Goal: Task Accomplishment & Management: Use online tool/utility

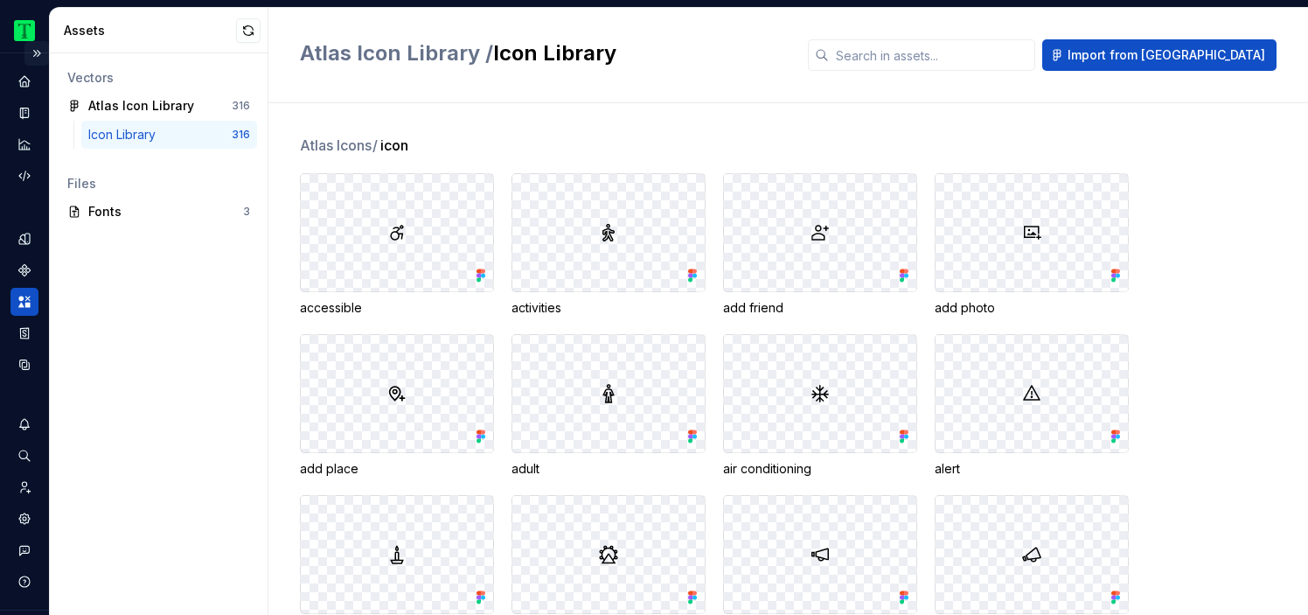
click at [31, 47] on button "Expand sidebar" at bounding box center [36, 53] width 24 height 24
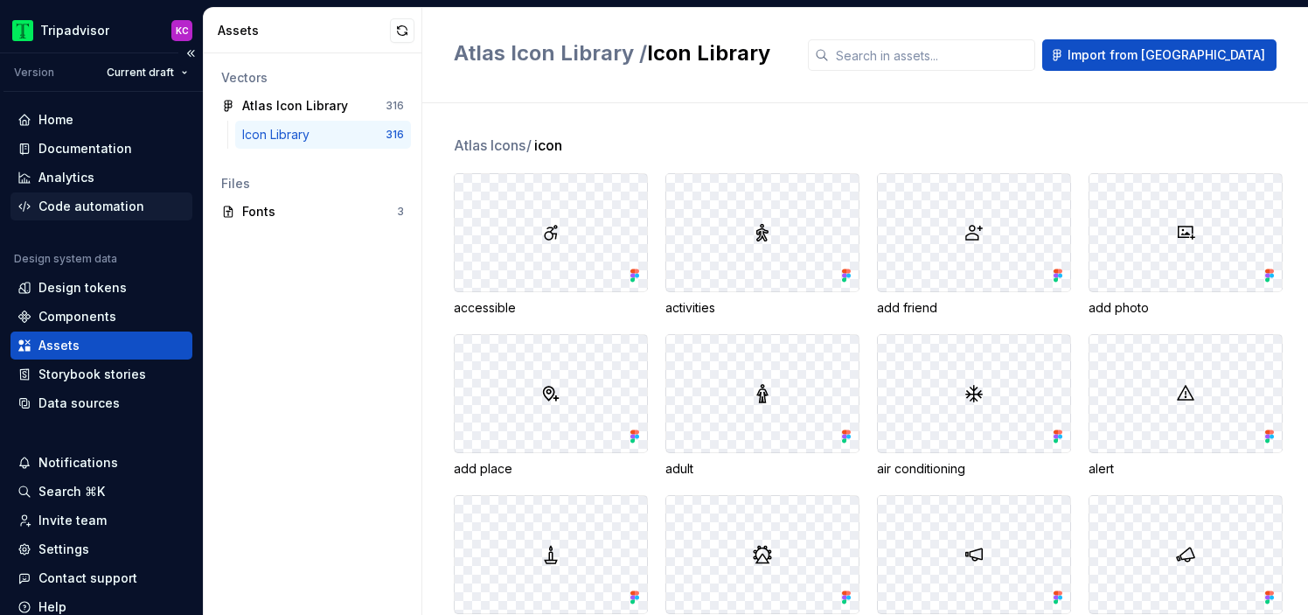
click at [94, 209] on div "Code automation" at bounding box center [91, 206] width 106 height 17
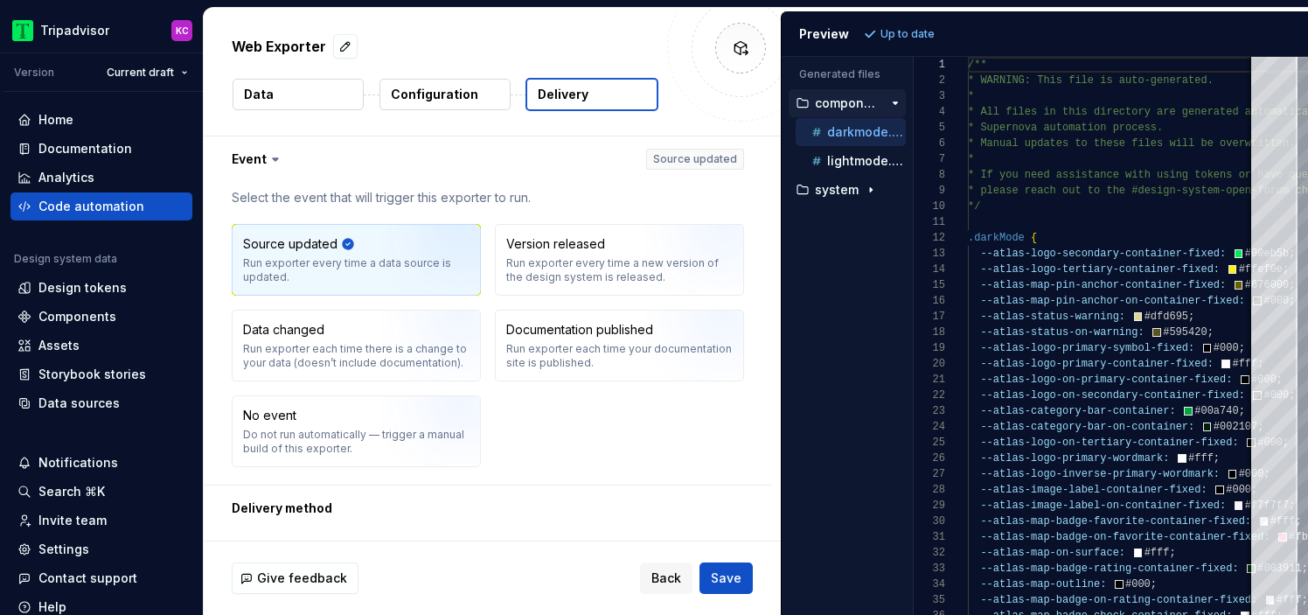
scroll to position [849, 0]
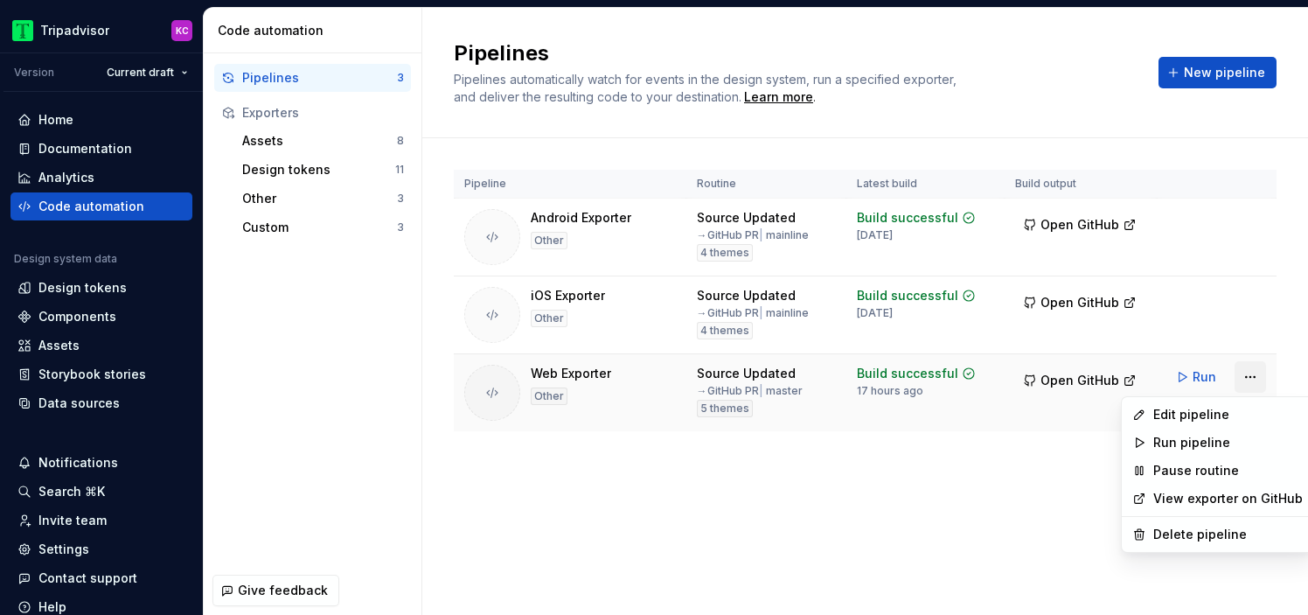
click at [1254, 370] on html "Tripadvisor KC Version Current draft Home Documentation Analytics Code automati…" at bounding box center [654, 307] width 1308 height 615
click at [1192, 416] on div "Edit pipeline" at bounding box center [1228, 414] width 150 height 17
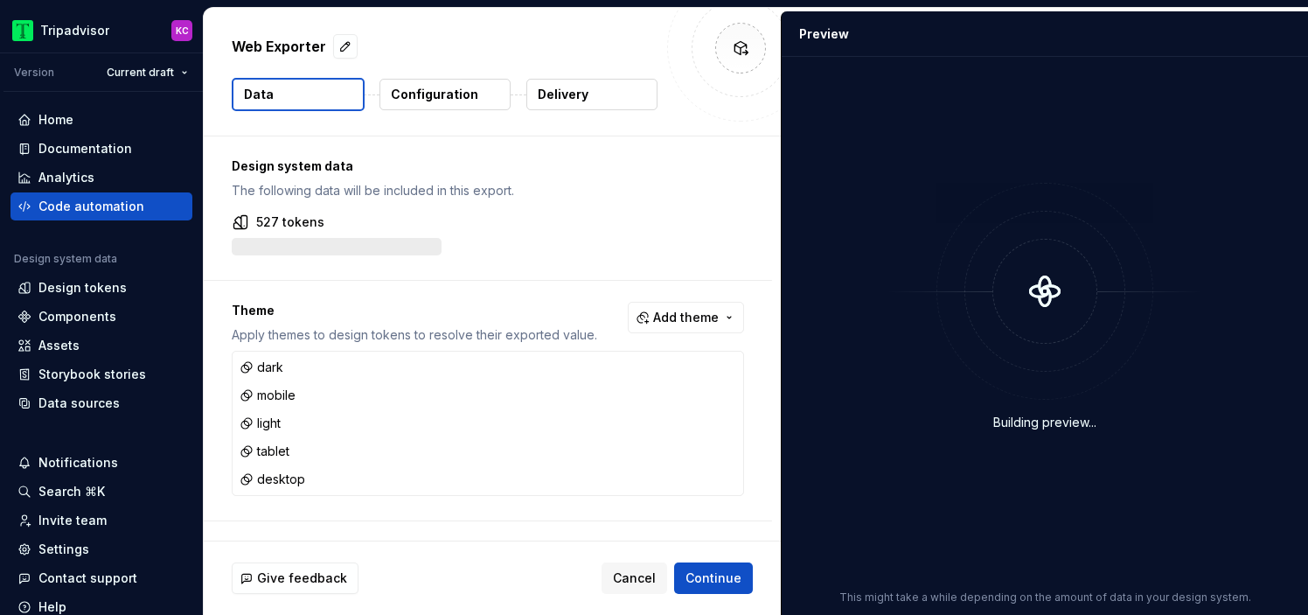
click at [568, 104] on button "Delivery" at bounding box center [591, 94] width 131 height 31
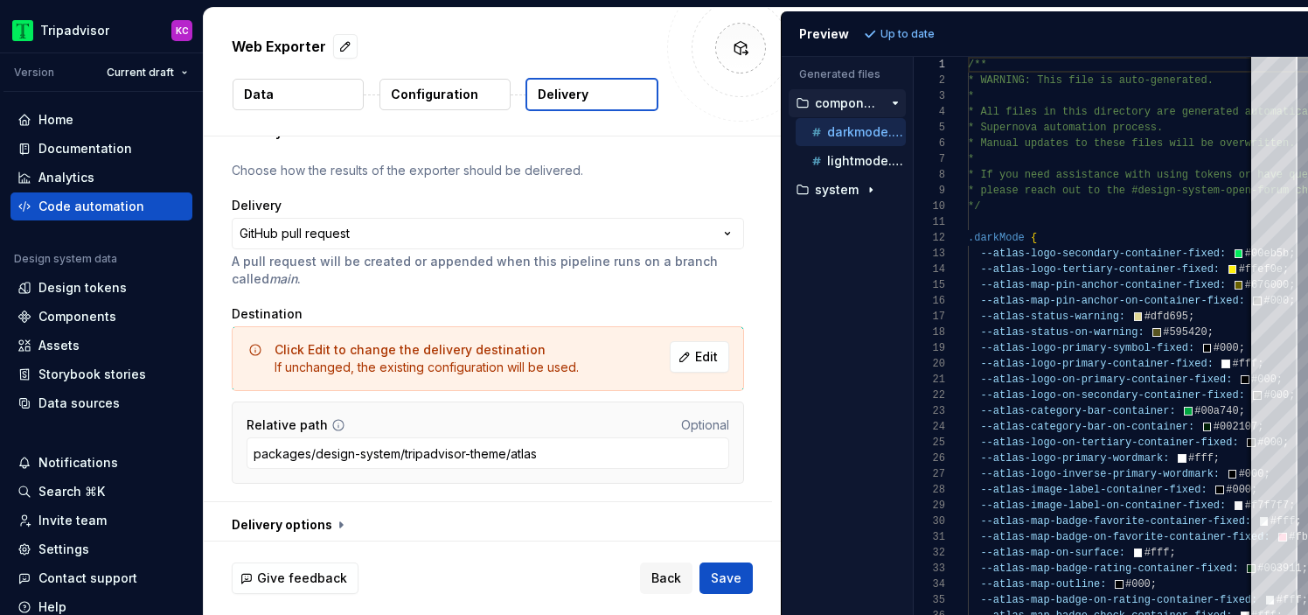
scroll to position [81, 0]
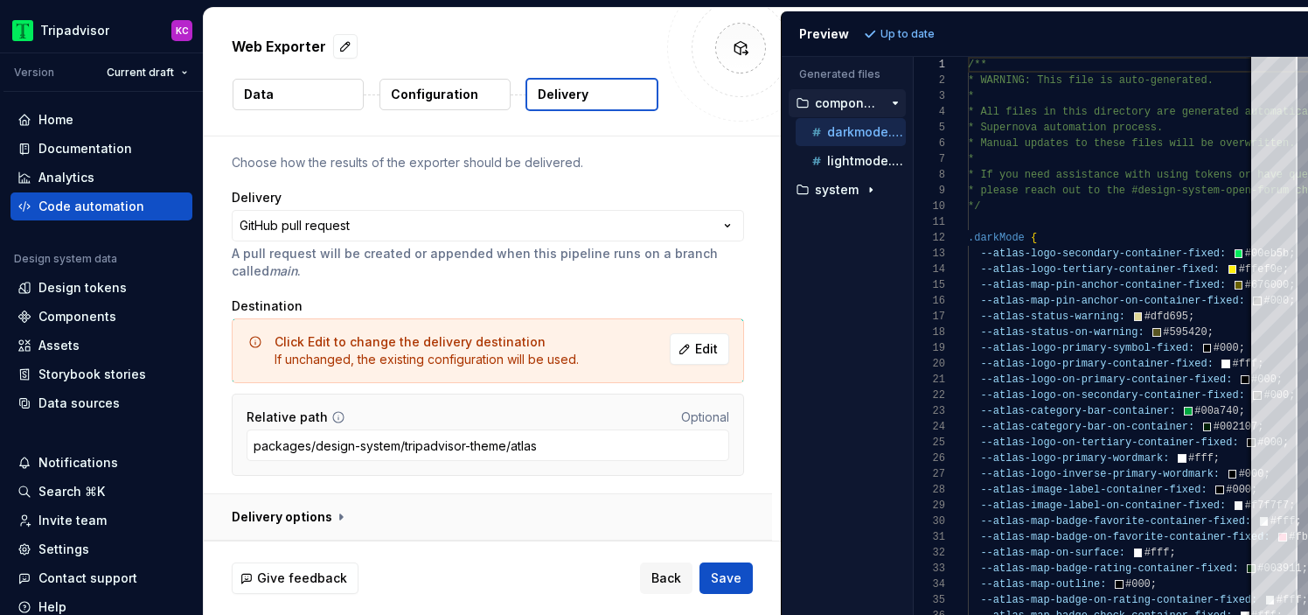
click at [331, 519] on button "button" at bounding box center [488, 516] width 568 height 45
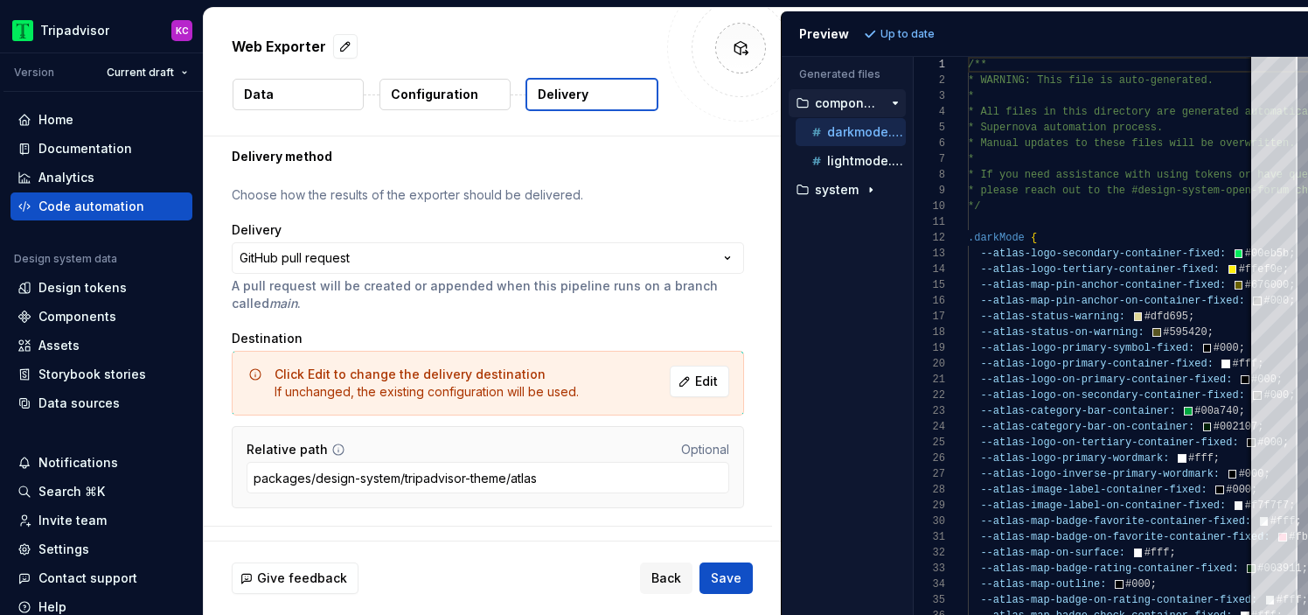
scroll to position [0, 0]
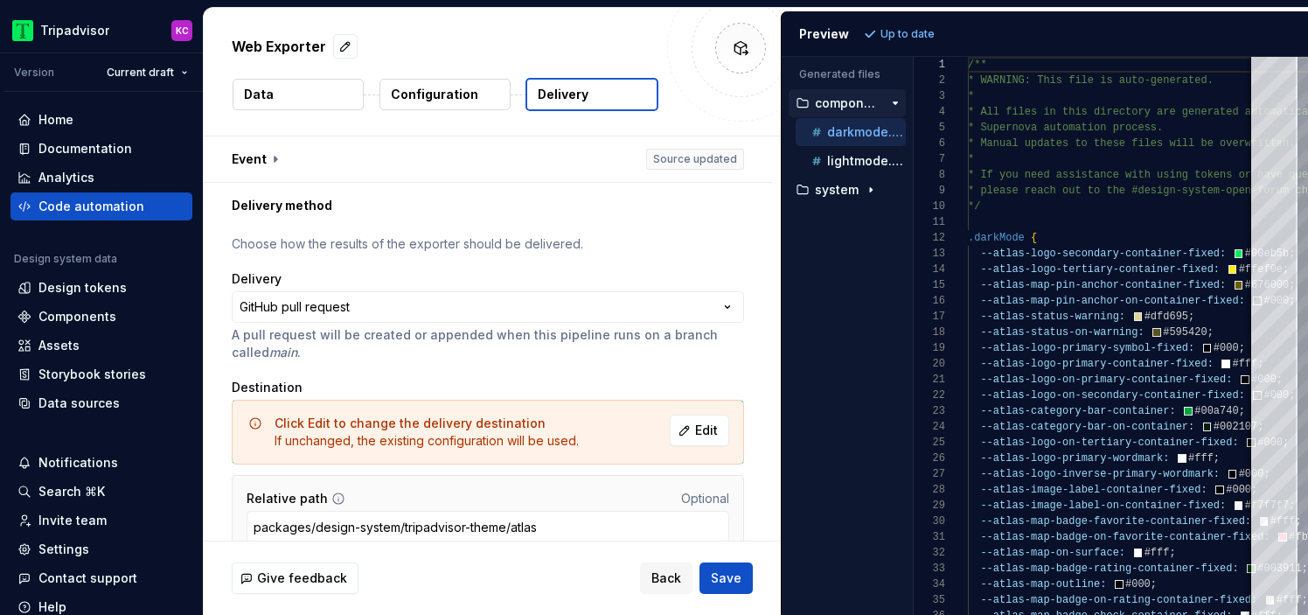
click at [444, 94] on p "Configuration" at bounding box center [434, 94] width 87 height 17
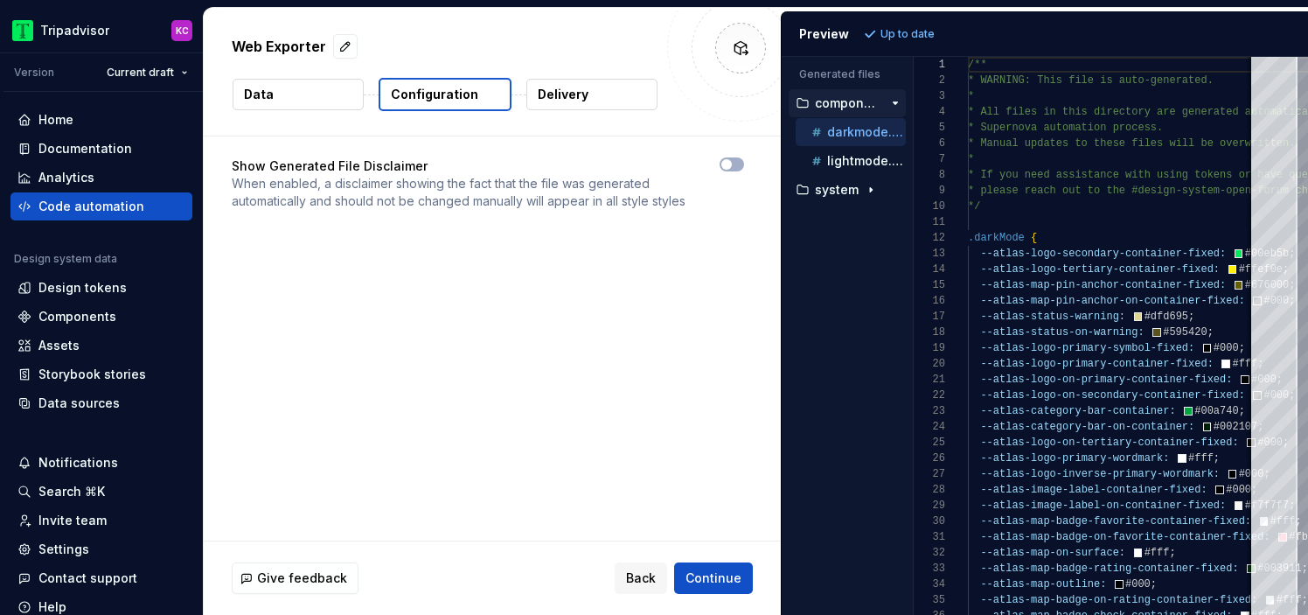
click at [317, 101] on button "Data" at bounding box center [298, 94] width 131 height 31
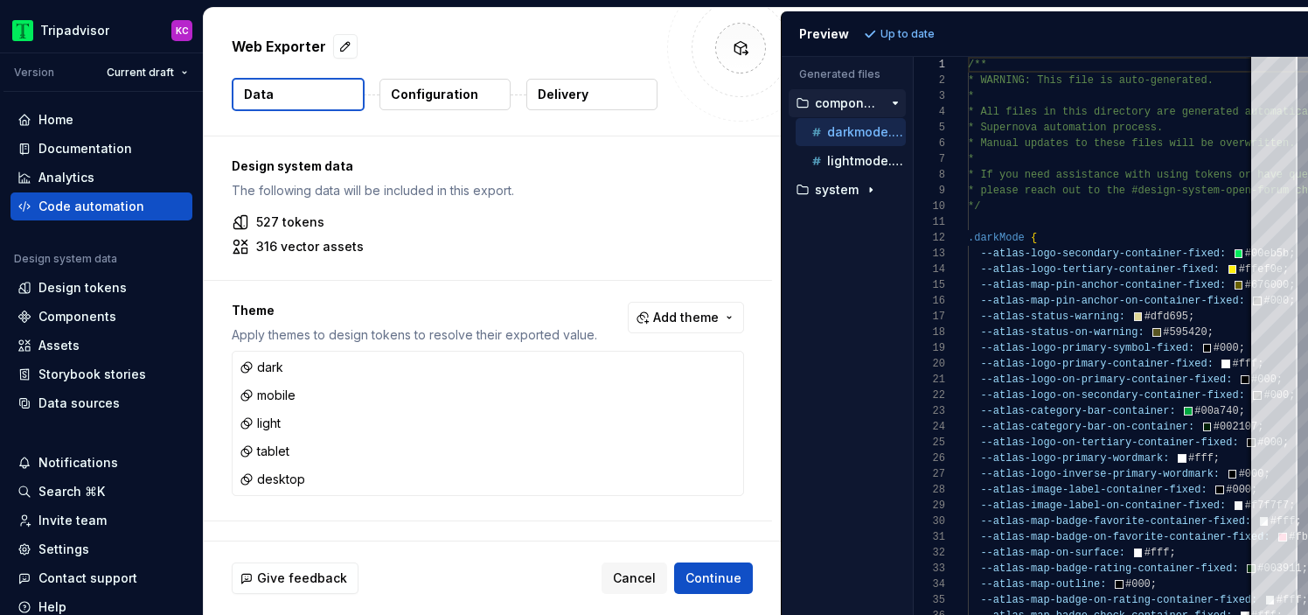
click at [557, 87] on p "Delivery" at bounding box center [563, 94] width 51 height 17
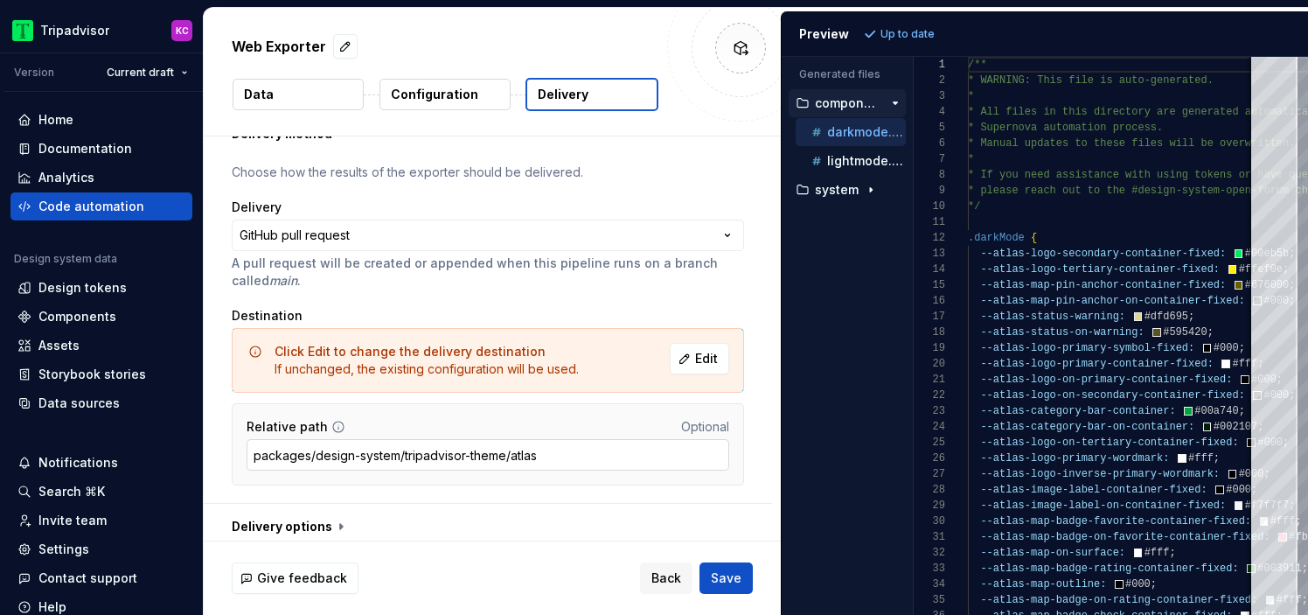
scroll to position [81, 0]
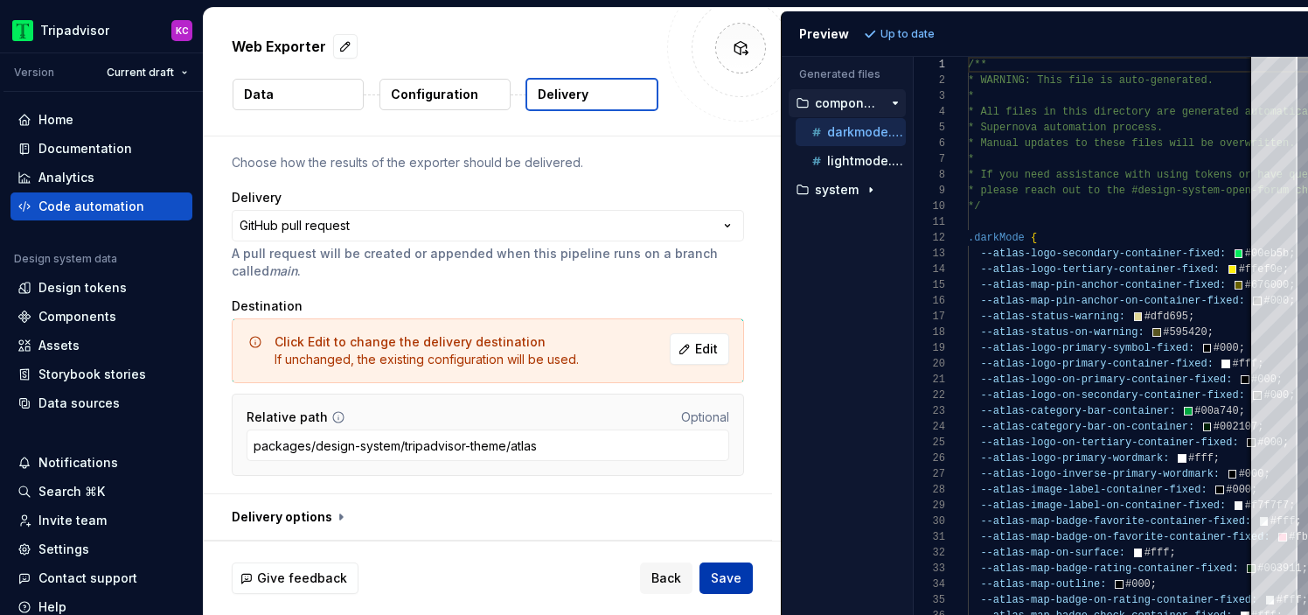
click at [734, 580] on span "Save" at bounding box center [726, 577] width 31 height 17
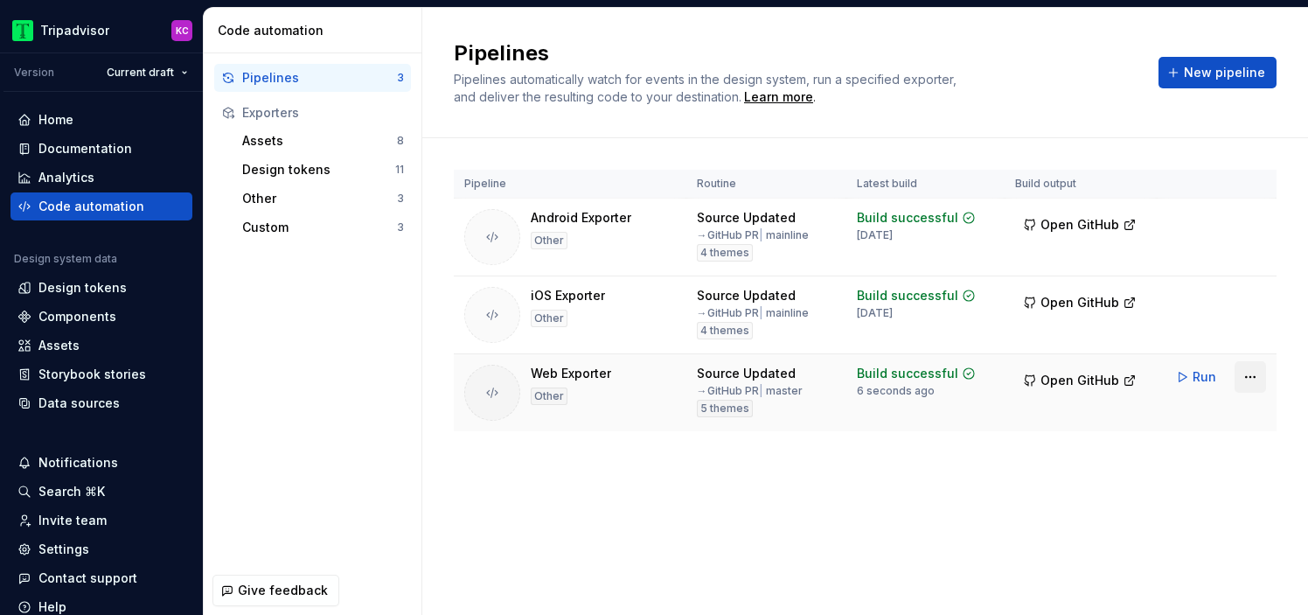
click at [1249, 382] on html "Tripadvisor KC Version Current draft Home Documentation Analytics Code automati…" at bounding box center [654, 307] width 1308 height 615
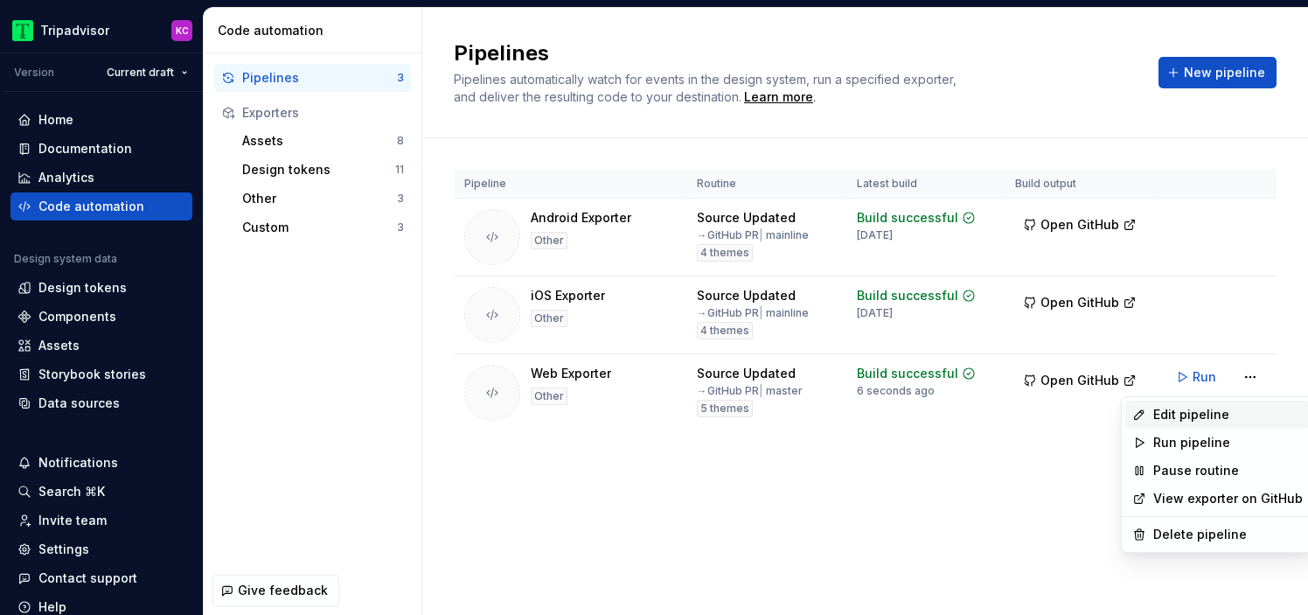
click at [1204, 408] on div "Edit pipeline" at bounding box center [1228, 414] width 150 height 17
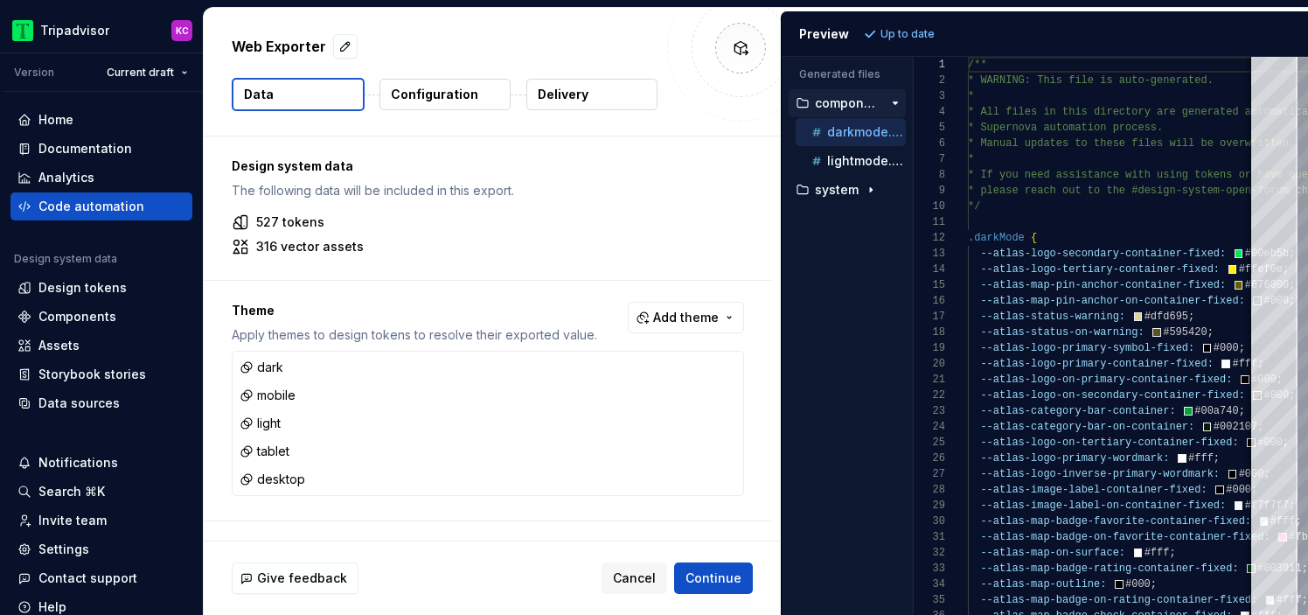
click at [441, 96] on p "Configuration" at bounding box center [434, 94] width 87 height 17
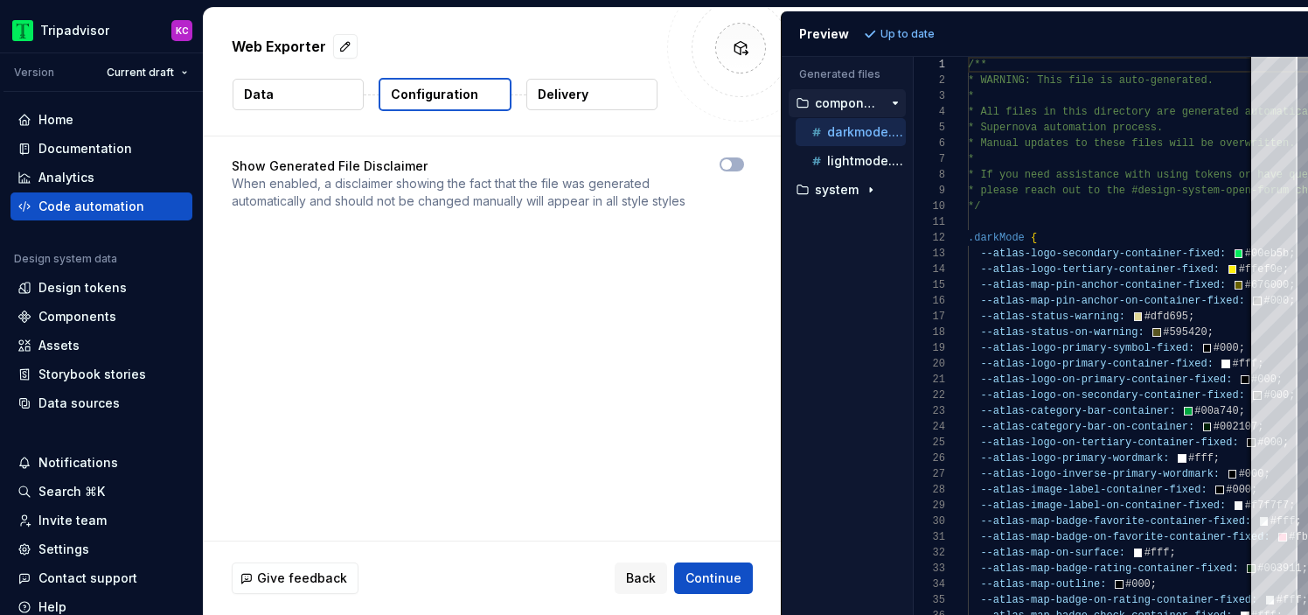
click at [538, 93] on p "Delivery" at bounding box center [563, 94] width 51 height 17
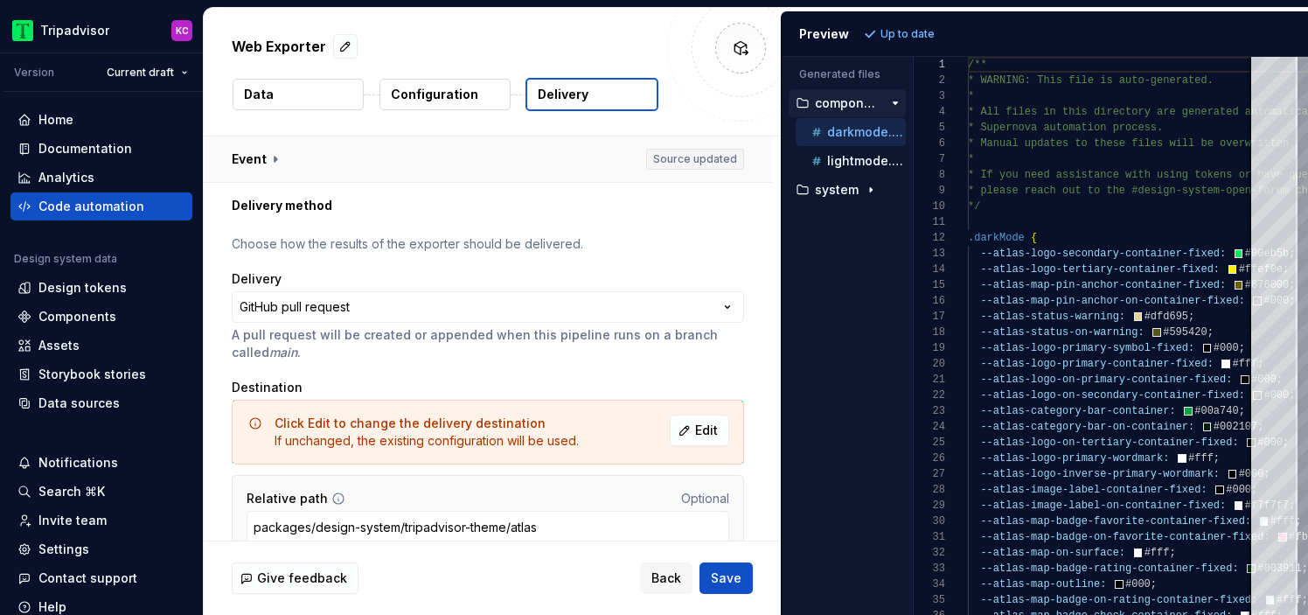
click at [272, 157] on button "button" at bounding box center [488, 158] width 568 height 45
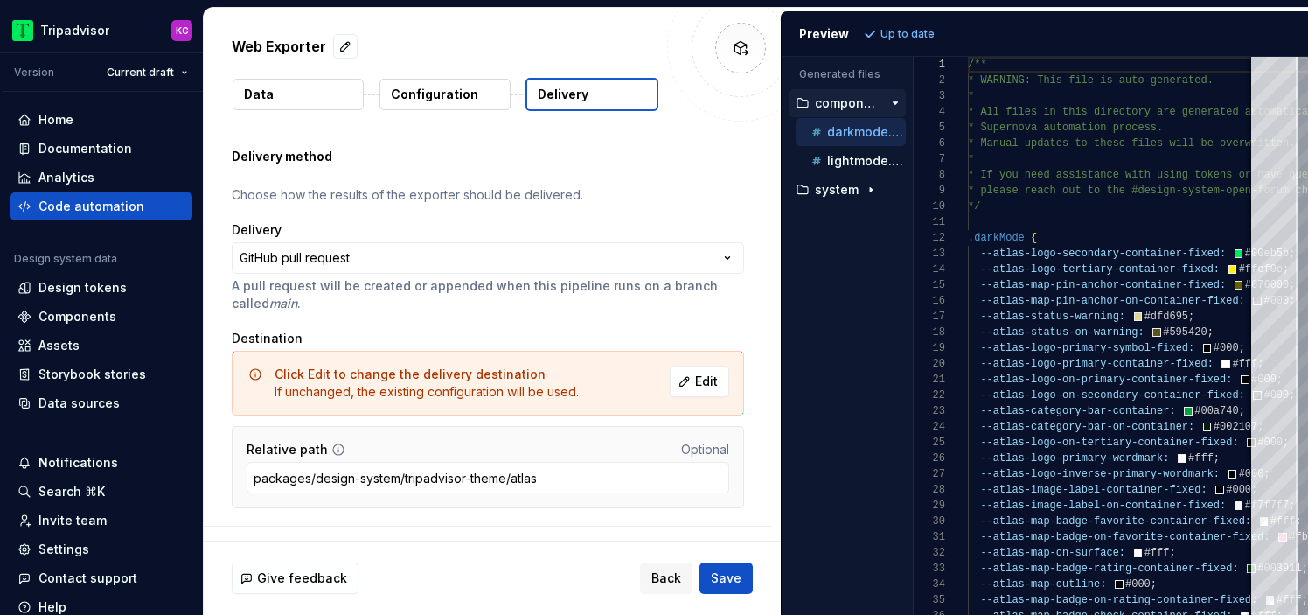
scroll to position [384, 0]
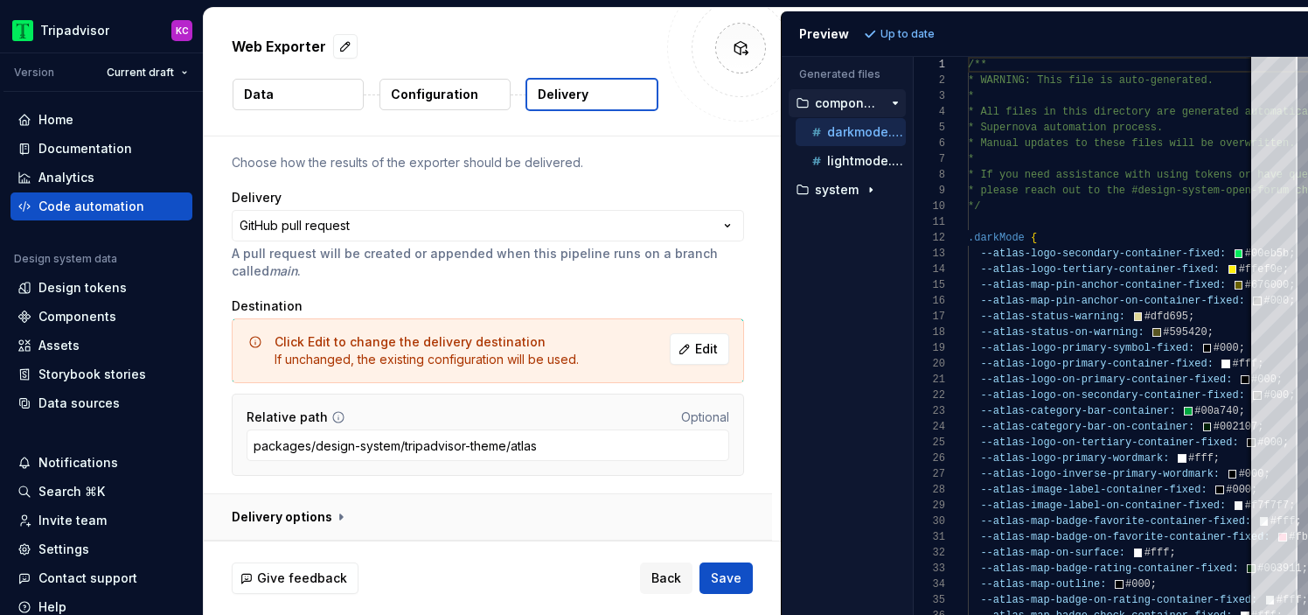
click at [328, 519] on button "button" at bounding box center [488, 516] width 568 height 45
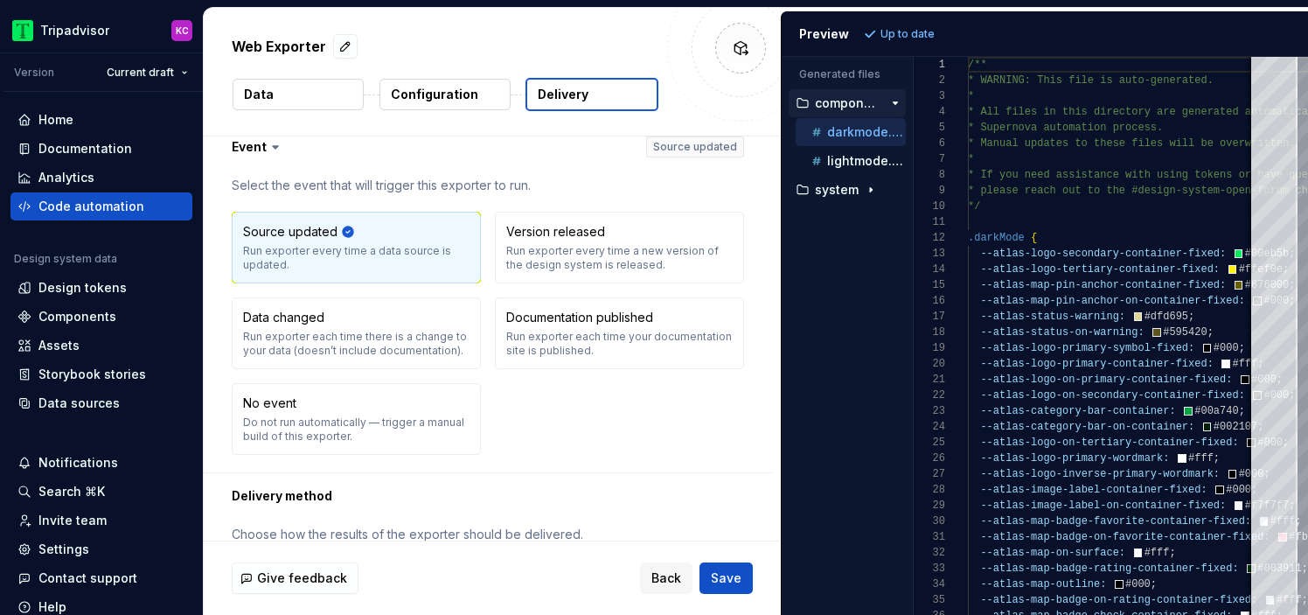
scroll to position [0, 0]
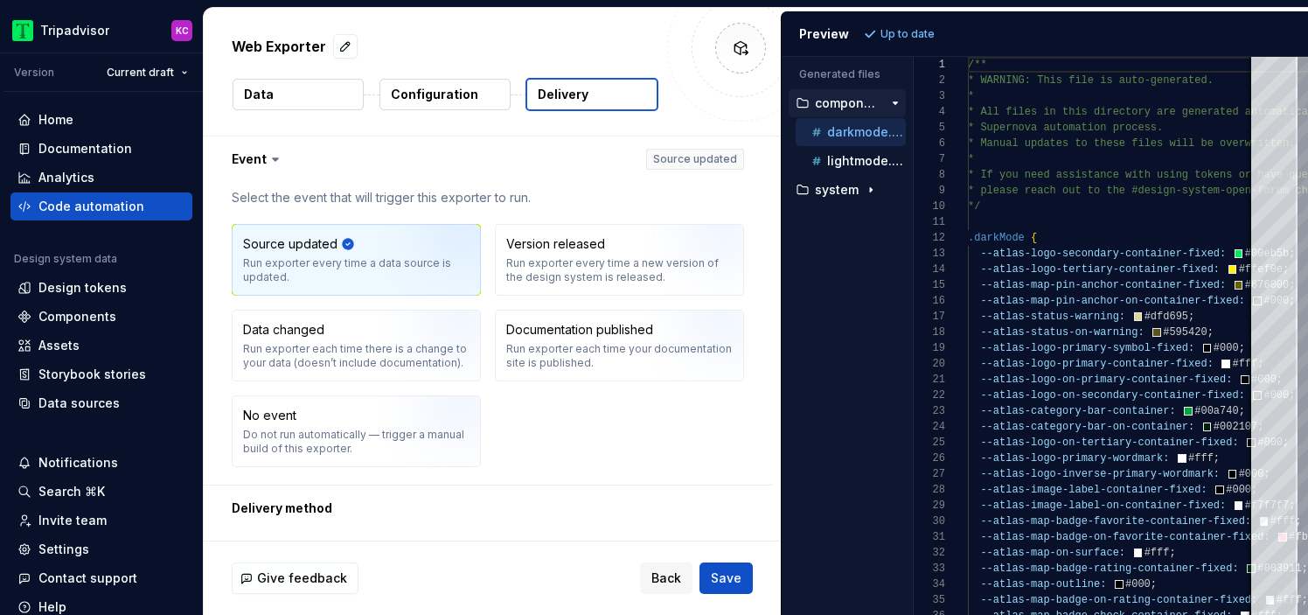
click at [268, 103] on button "Data" at bounding box center [298, 94] width 131 height 31
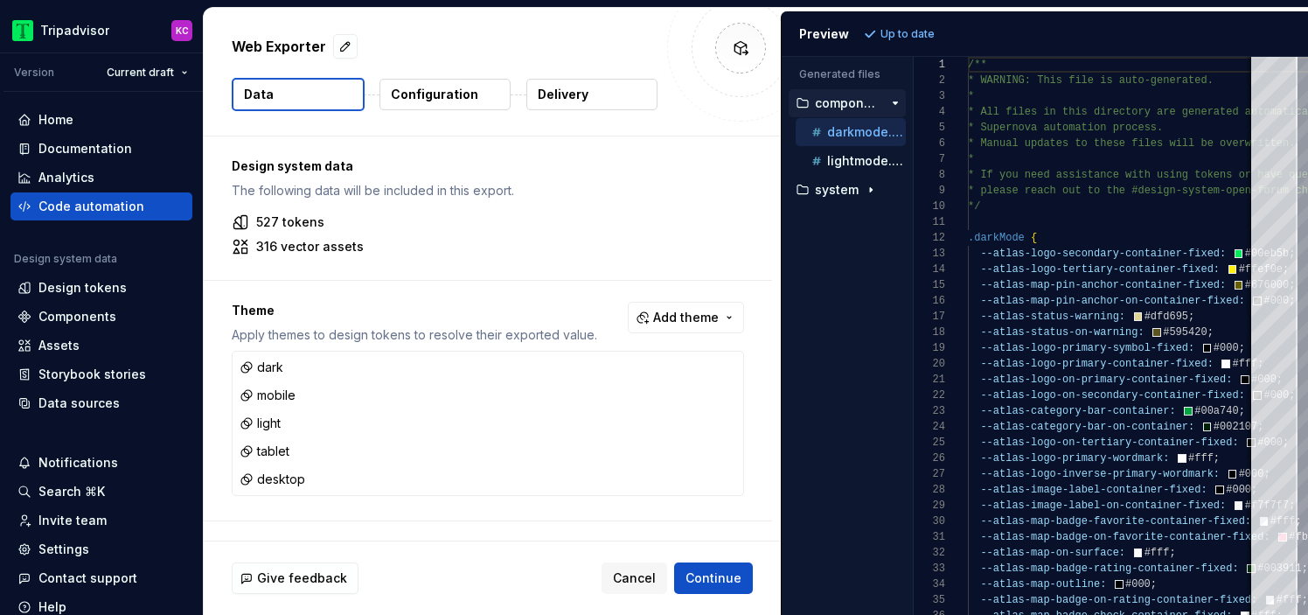
click at [450, 99] on p "Configuration" at bounding box center [434, 94] width 87 height 17
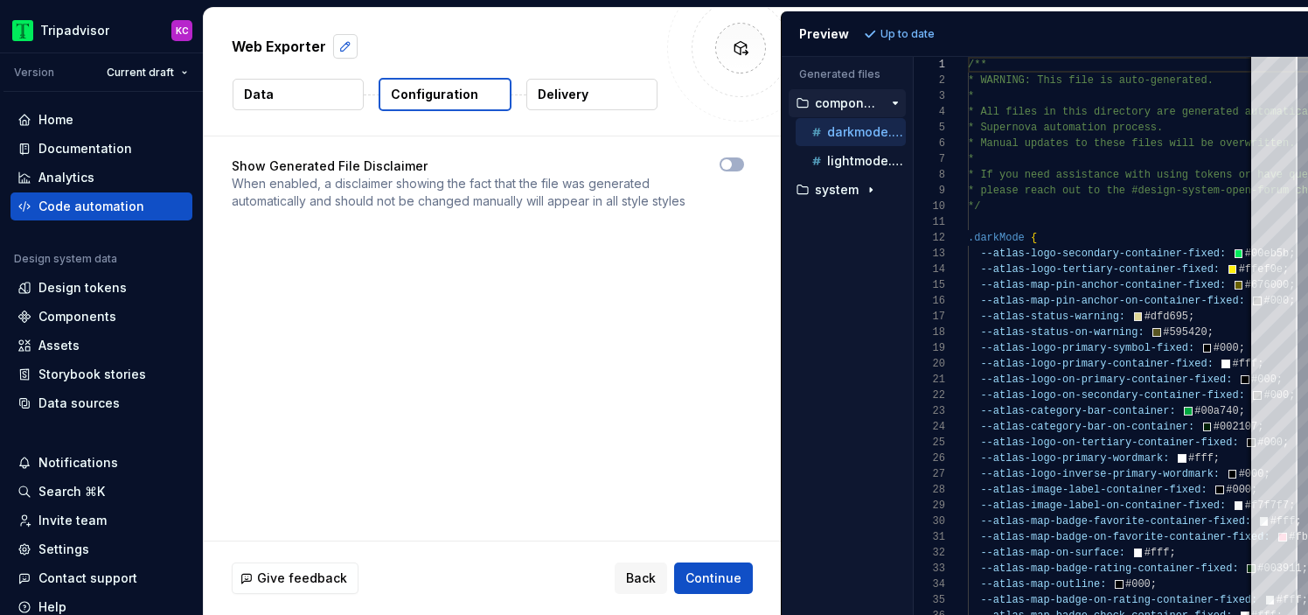
click at [352, 48] on button "button" at bounding box center [345, 46] width 24 height 24
click at [324, 96] on button "Data" at bounding box center [298, 94] width 131 height 31
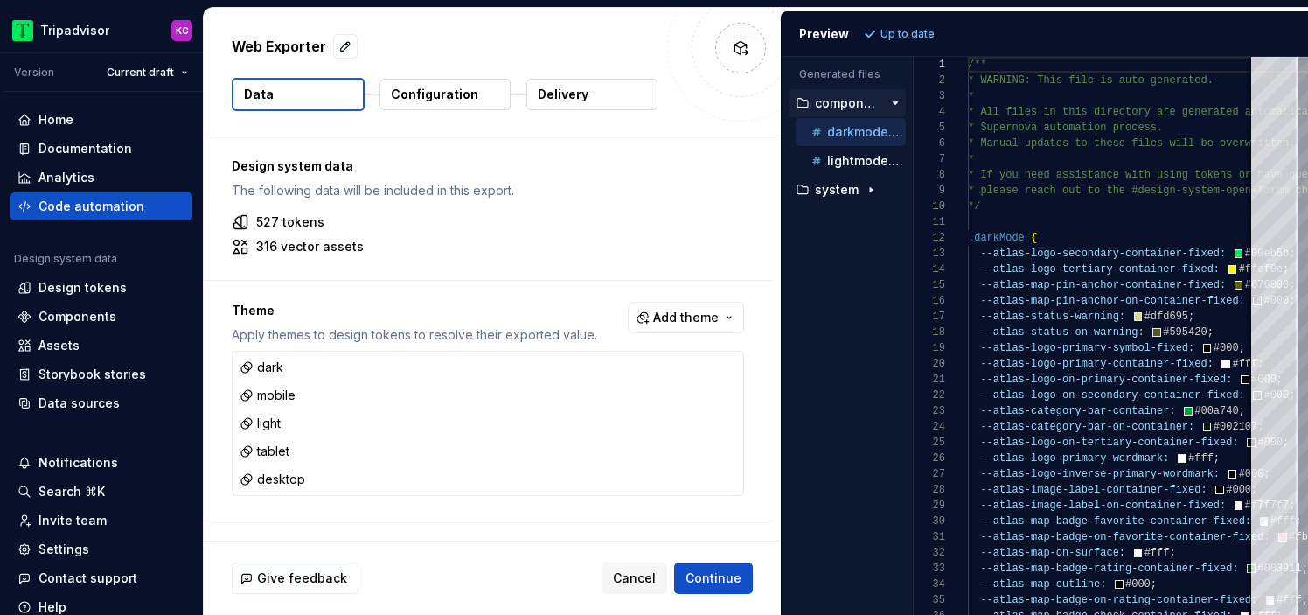
click at [430, 101] on p "Configuration" at bounding box center [434, 94] width 87 height 17
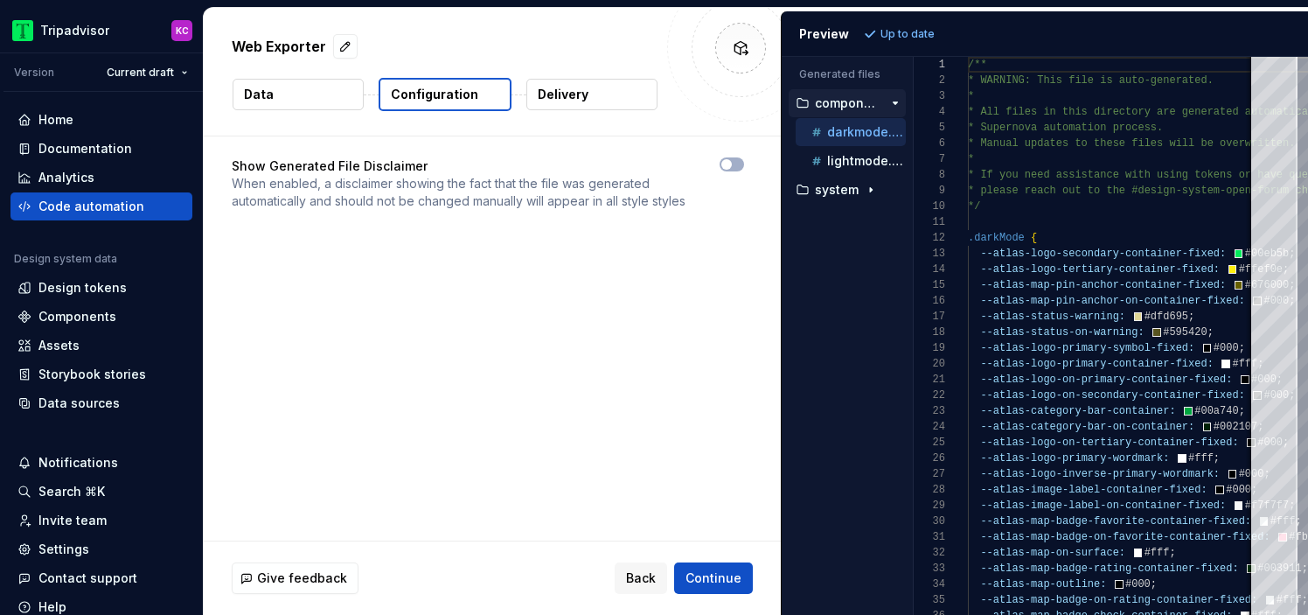
click at [593, 93] on button "Delivery" at bounding box center [591, 94] width 131 height 31
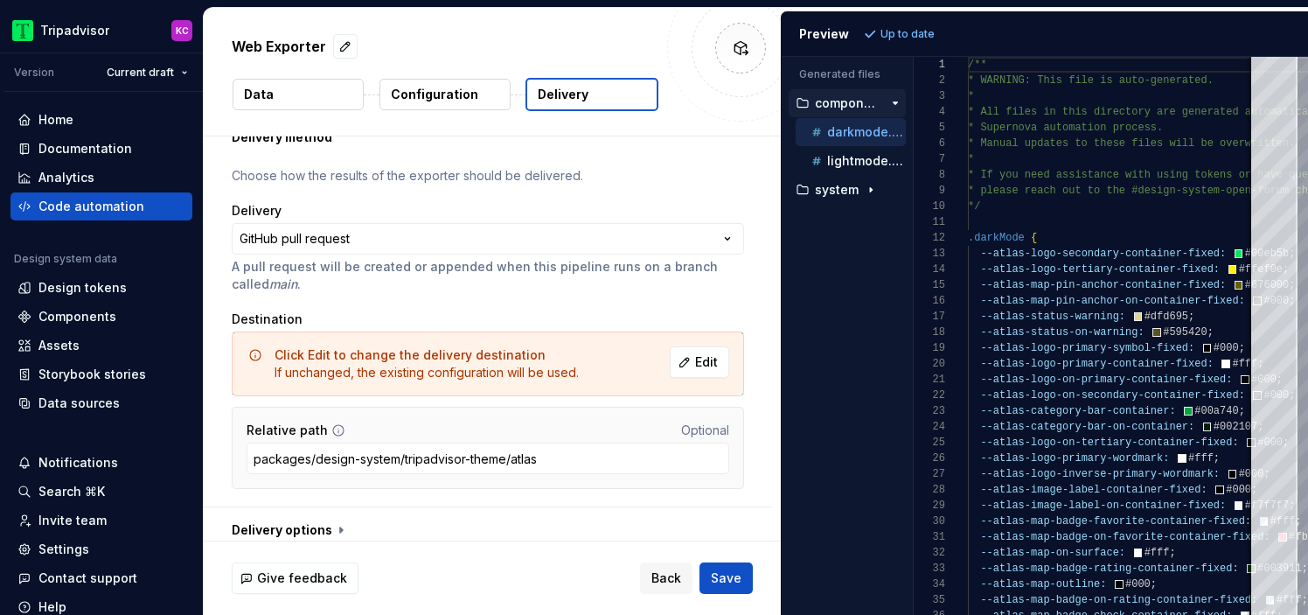
scroll to position [81, 0]
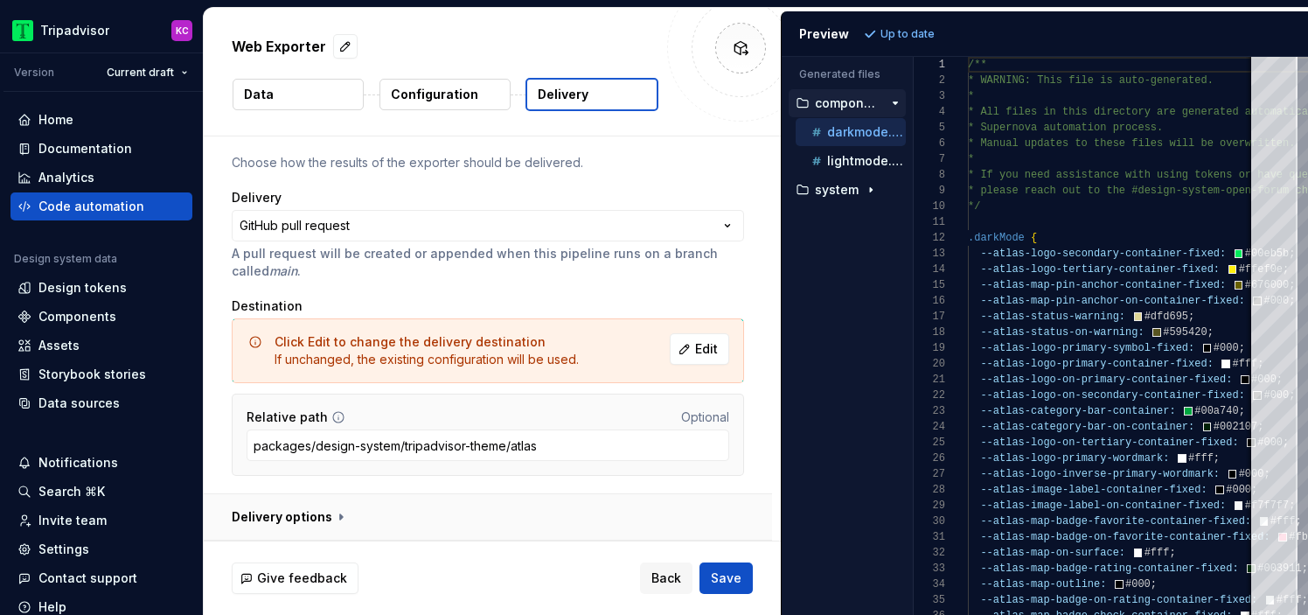
click at [328, 518] on button "button" at bounding box center [488, 516] width 568 height 45
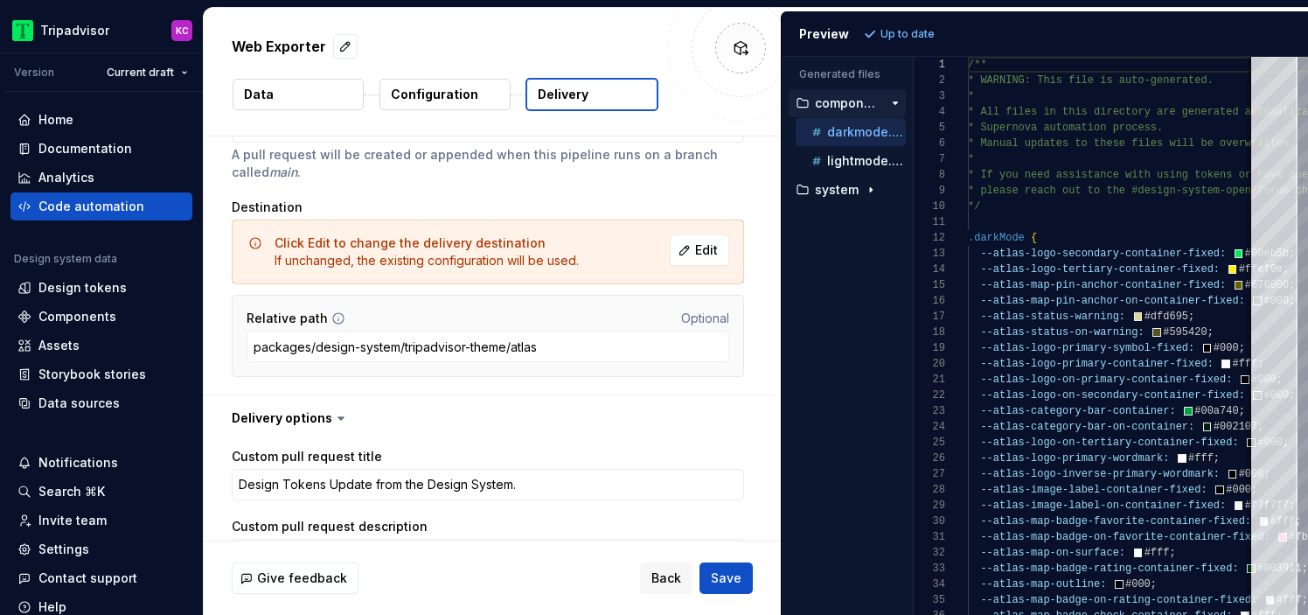
scroll to position [331, 0]
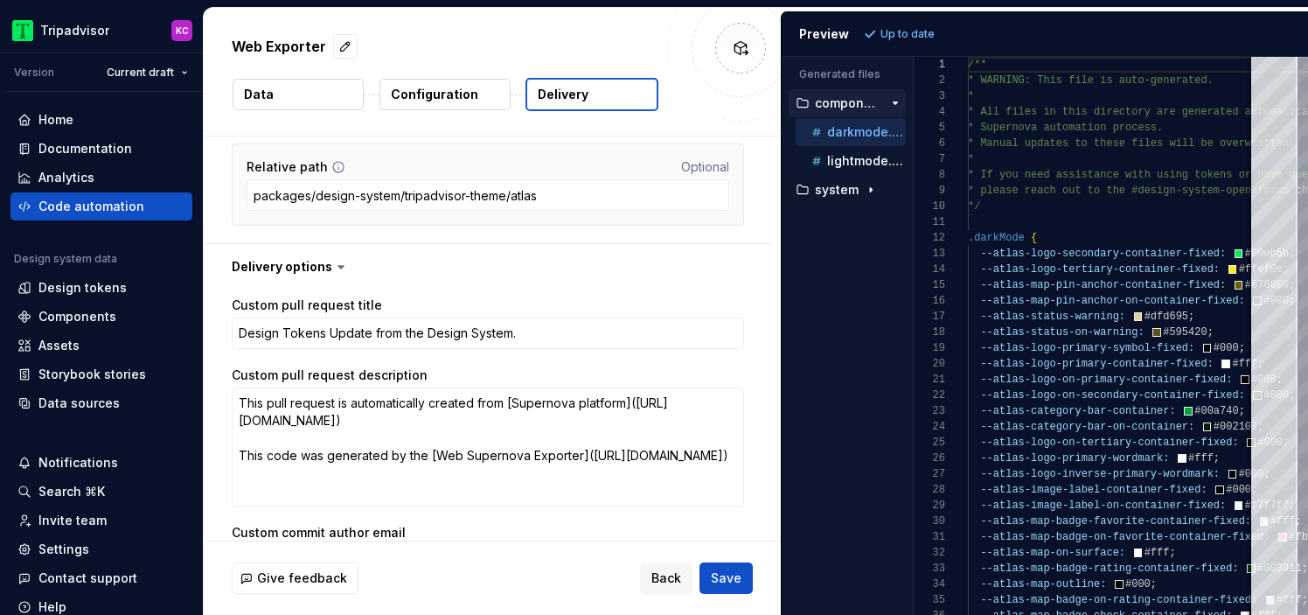
type textarea "*"
